Goal: Navigation & Orientation: Find specific page/section

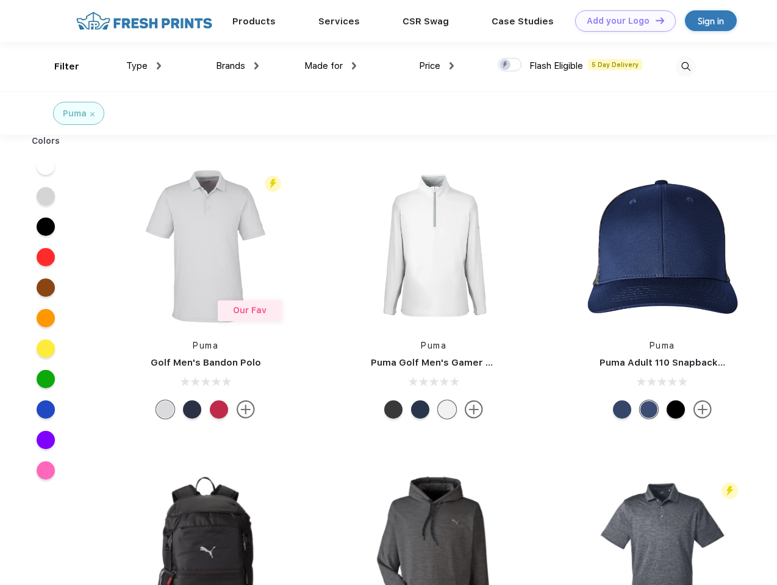
scroll to position [1, 0]
click at [621, 21] on link "Add your Logo Design Tool" at bounding box center [625, 20] width 101 height 21
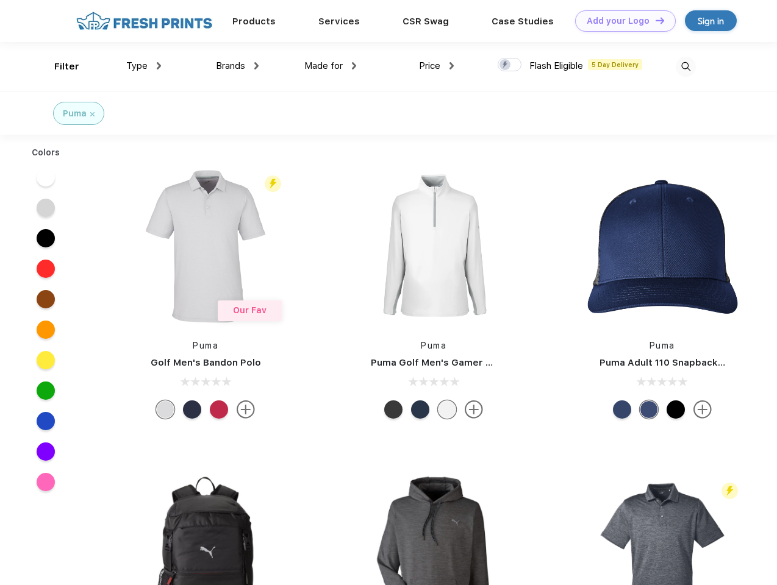
click at [0, 0] on div "Design Tool" at bounding box center [0, 0] width 0 height 0
click at [654, 20] on link "Add your Logo Design Tool" at bounding box center [625, 20] width 101 height 21
click at [59, 66] on div "Filter" at bounding box center [66, 67] width 25 height 14
click at [144, 66] on span "Type" at bounding box center [136, 65] width 21 height 11
click at [237, 66] on span "Brands" at bounding box center [230, 65] width 29 height 11
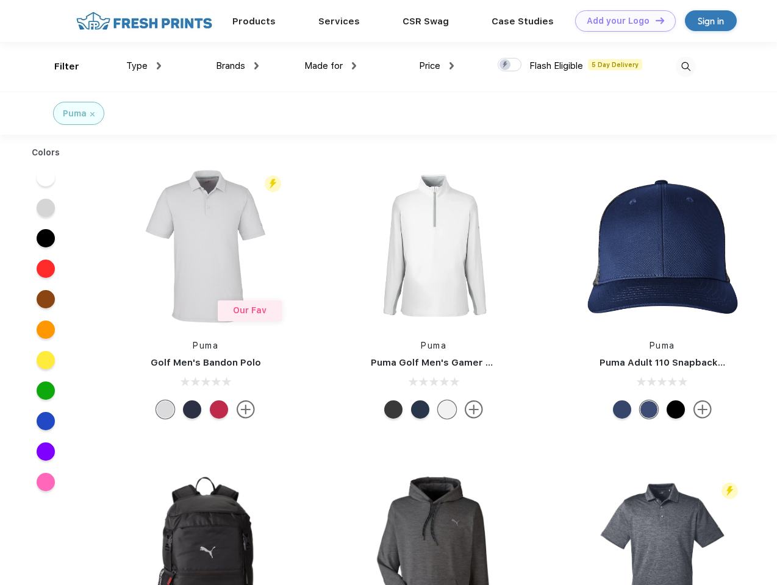
click at [330, 66] on span "Made for" at bounding box center [323, 65] width 38 height 11
click at [436, 66] on span "Price" at bounding box center [429, 65] width 21 height 11
click at [510, 65] on div at bounding box center [509, 64] width 24 height 13
click at [505, 65] on input "checkbox" at bounding box center [501, 61] width 8 height 8
click at [685, 66] on img at bounding box center [685, 67] width 20 height 20
